Goal: Task Accomplishment & Management: Manage account settings

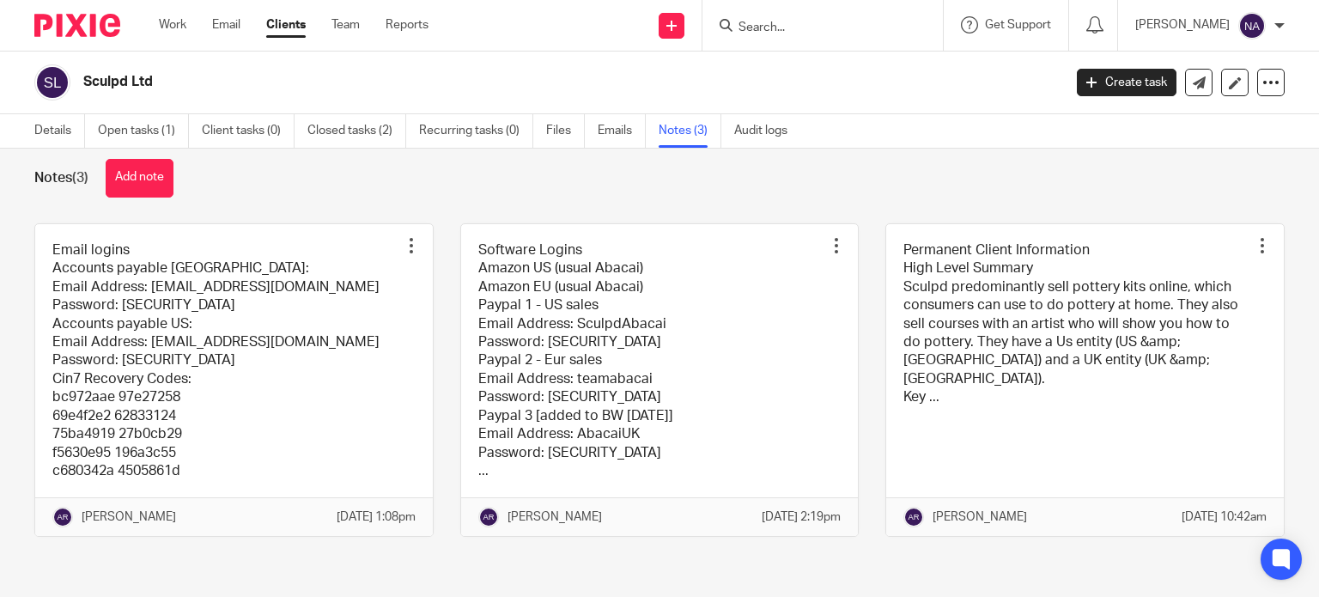
scroll to position [41, 0]
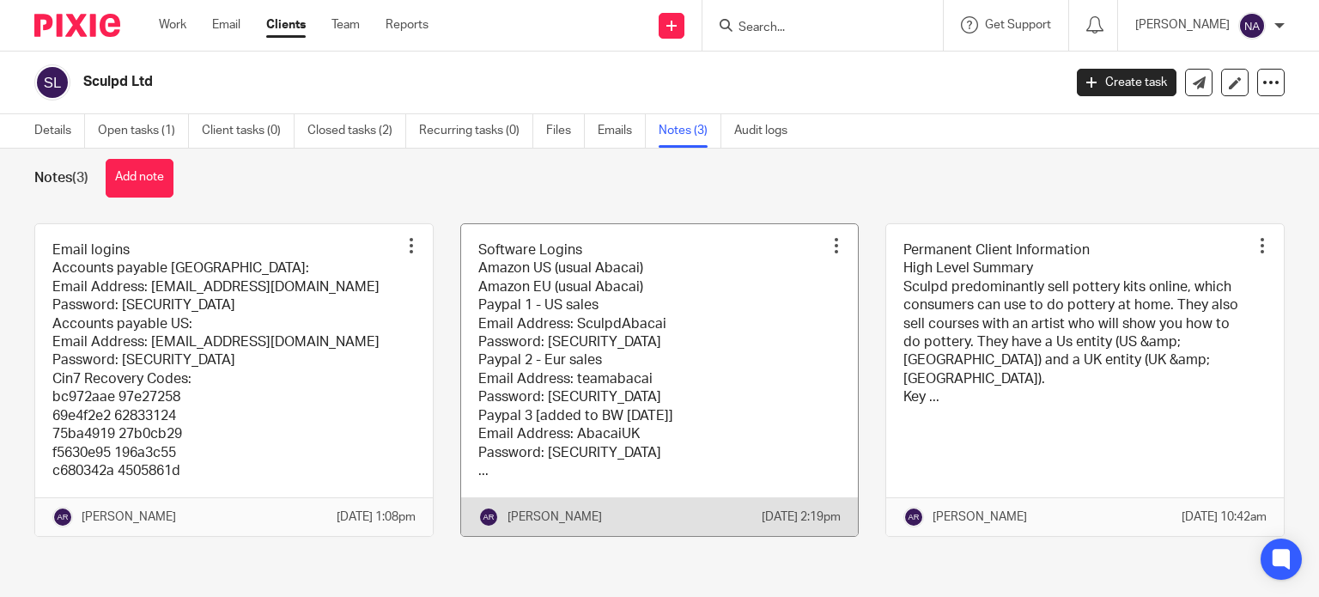
click at [501, 269] on link at bounding box center [660, 380] width 398 height 313
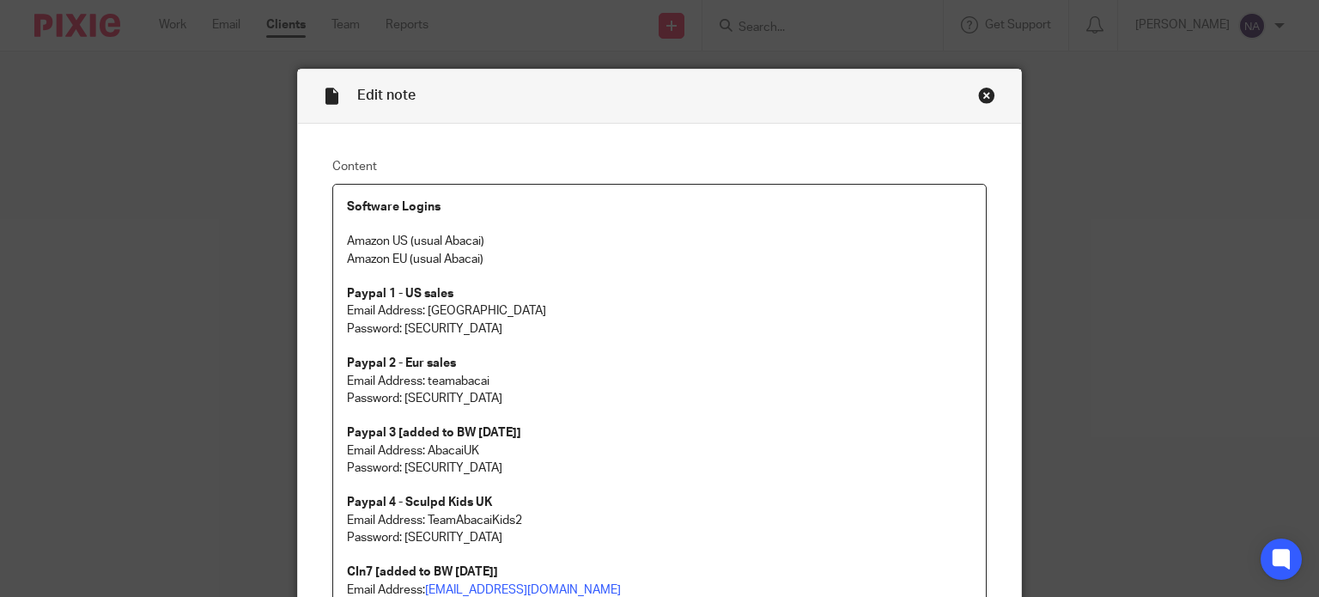
click at [978, 102] on div "Close this dialog window" at bounding box center [986, 95] width 17 height 17
